Goal: Find specific page/section: Find specific page/section

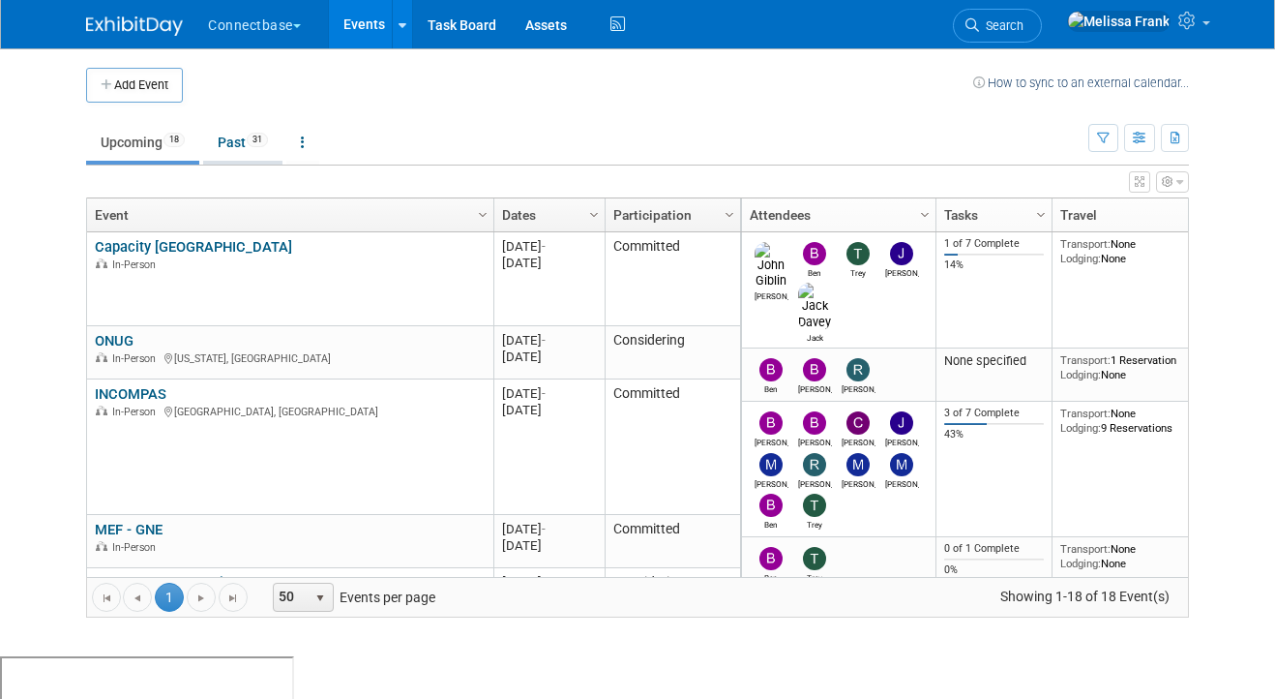
click at [242, 160] on link "Past 31" at bounding box center [242, 142] width 79 height 37
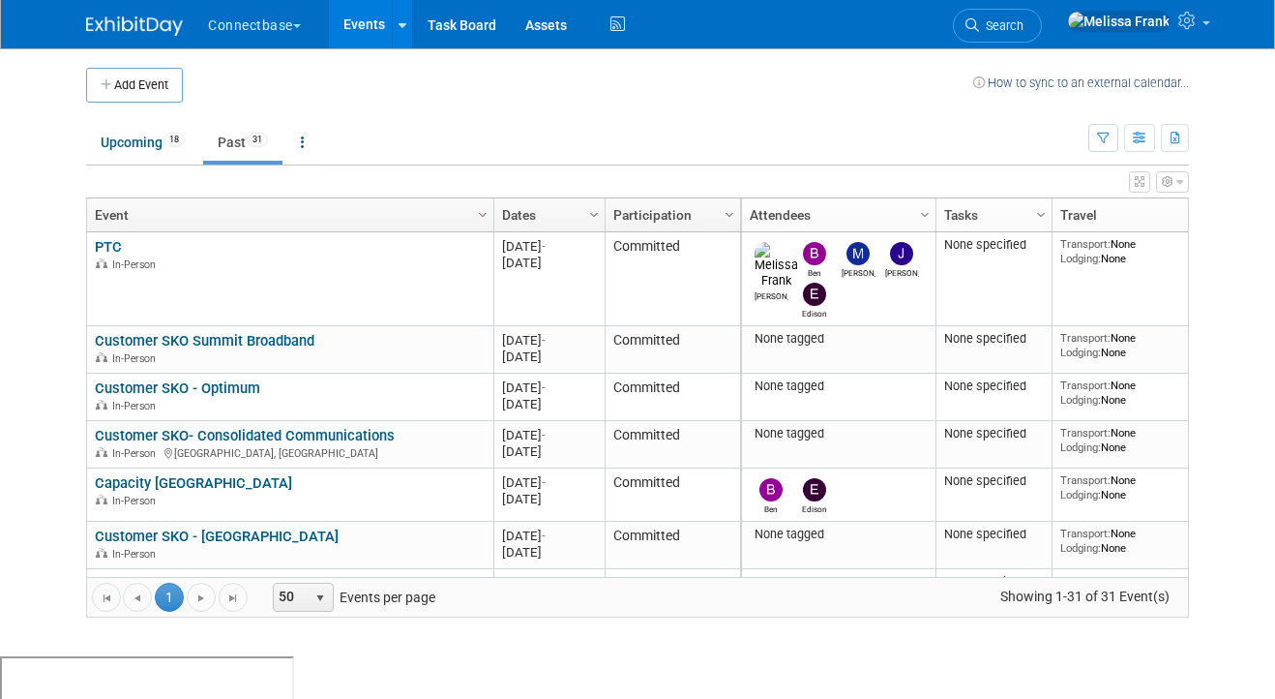
click at [673, 206] on link "Participation" at bounding box center [670, 214] width 114 height 33
click at [529, 193] on div "X Expert Grid View - Small Screen Warning Your screen resolution is smaller tha…" at bounding box center [637, 391] width 1103 height 452
click at [529, 210] on link "Dates" at bounding box center [547, 214] width 90 height 33
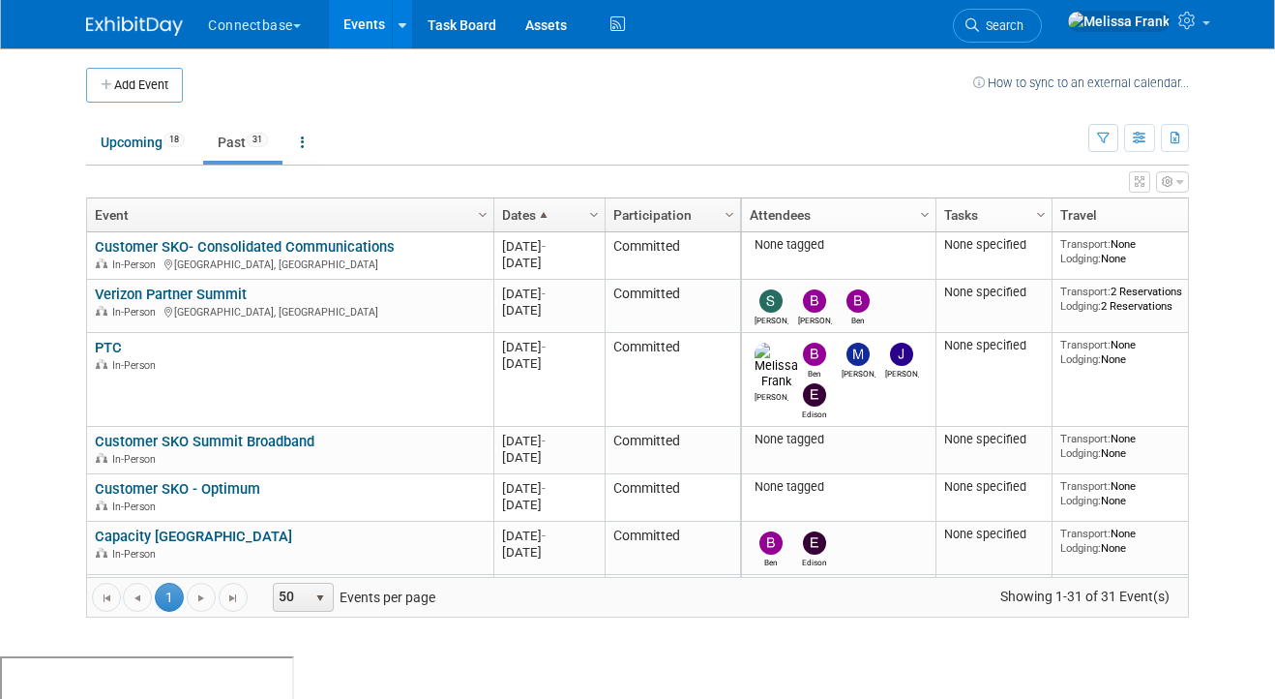
click at [529, 210] on link "Dates" at bounding box center [547, 214] width 90 height 33
